Goal: Information Seeking & Learning: Learn about a topic

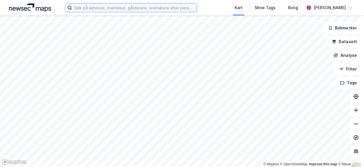
click at [164, 10] on input at bounding box center [134, 7] width 125 height 9
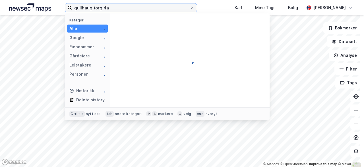
type input "gullhaug torg 4a"
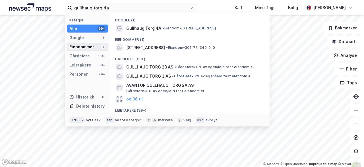
click at [87, 45] on div "Eiendommer" at bounding box center [81, 46] width 25 height 7
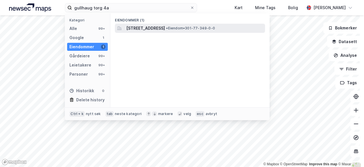
click at [138, 26] on span "[STREET_ADDRESS]" at bounding box center [145, 28] width 39 height 7
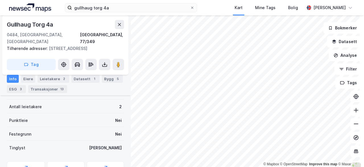
scroll to position [128, 0]
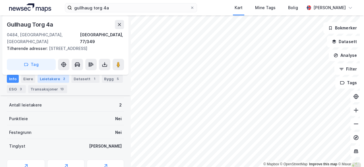
click at [46, 79] on div "Leietakere 2" at bounding box center [54, 79] width 32 height 8
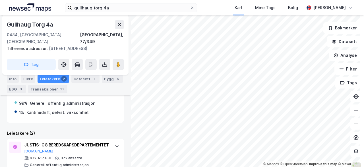
scroll to position [118, 0]
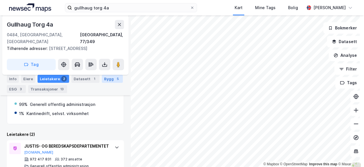
click at [107, 79] on div "Bygg 5" at bounding box center [112, 79] width 21 height 8
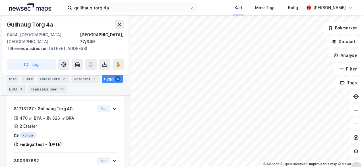
scroll to position [288, 0]
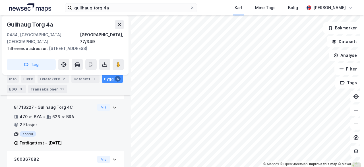
click at [55, 104] on div "81713227 - Gullhaug Torg 4C" at bounding box center [54, 107] width 81 height 7
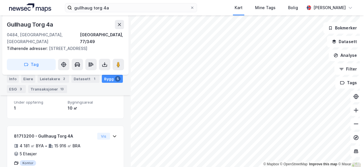
scroll to position [109, 0]
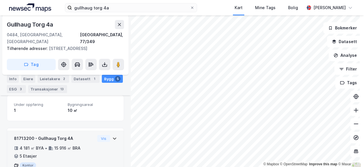
click at [59, 135] on div "81713200 - Gullhaug Torg 4A" at bounding box center [54, 138] width 81 height 7
click at [97, 135] on button "Vis" at bounding box center [103, 138] width 13 height 7
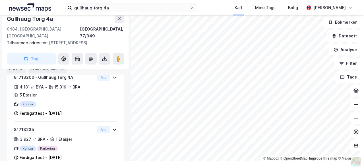
scroll to position [166, 0]
